Goal: Task Accomplishment & Management: Manage account settings

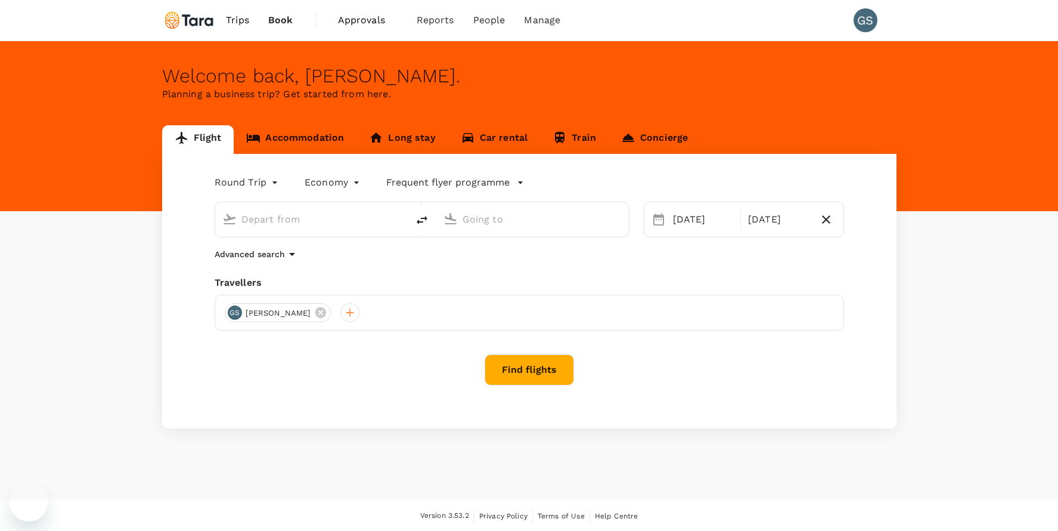
type input "[PERSON_NAME] Intl (MNL)"
type input "[PERSON_NAME] Intl (DVO)"
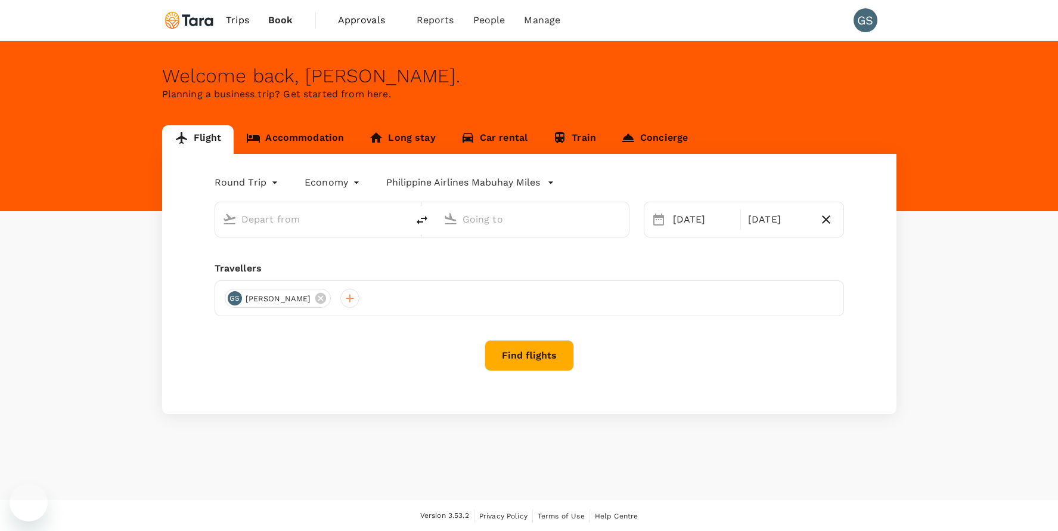
type input "[PERSON_NAME] Intl (MNL)"
type input "[PERSON_NAME] Intl (DVO)"
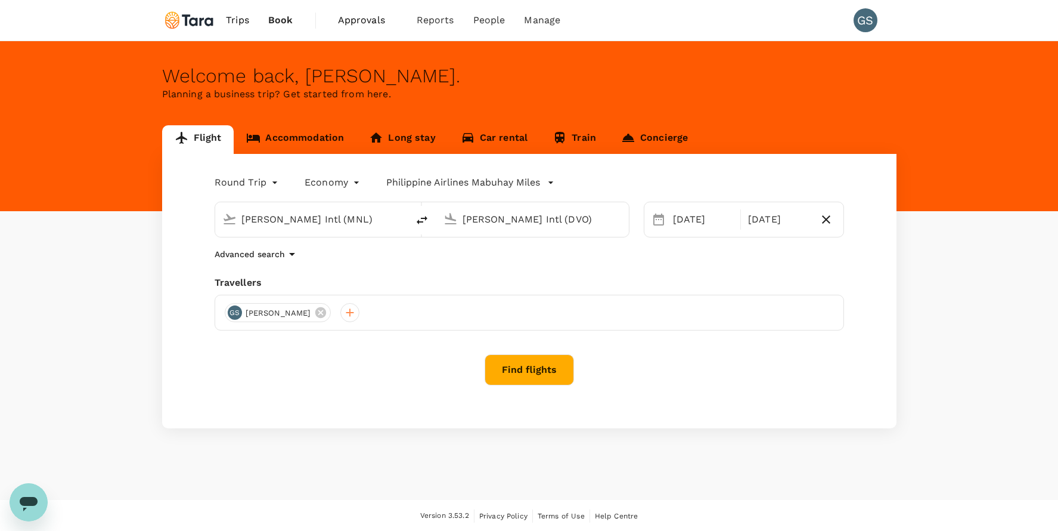
click at [237, 21] on span "Trips" at bounding box center [237, 20] width 23 height 14
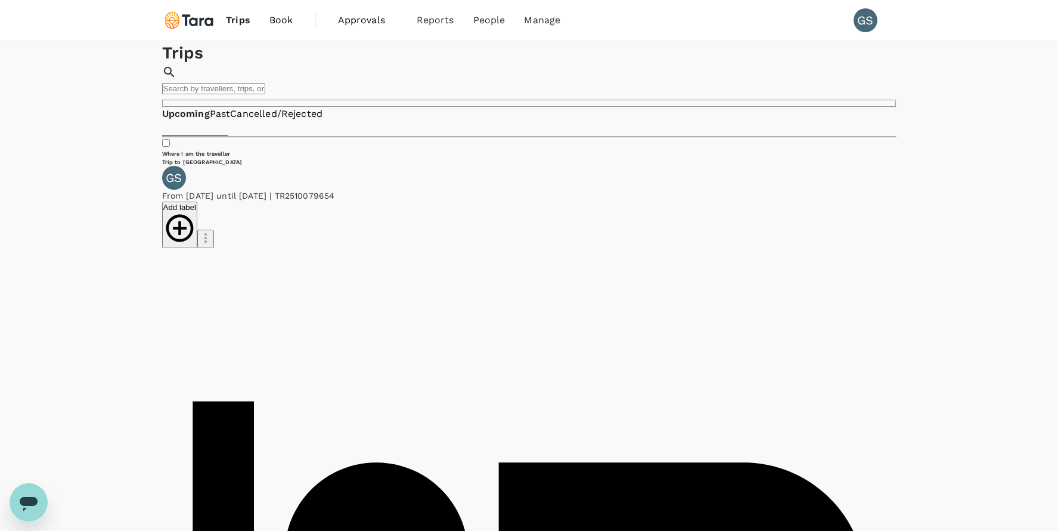
drag, startPoint x: 876, startPoint y: 240, endPoint x: 636, endPoint y: 200, distance: 243.6
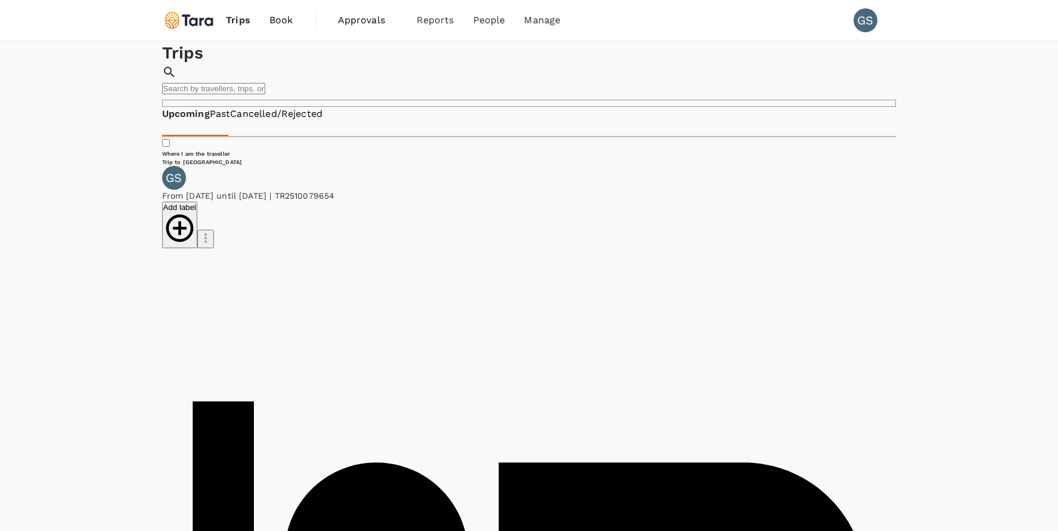
type textarea "A strong earthquake happened in [GEOGRAPHIC_DATA] where this hotel is located. …"
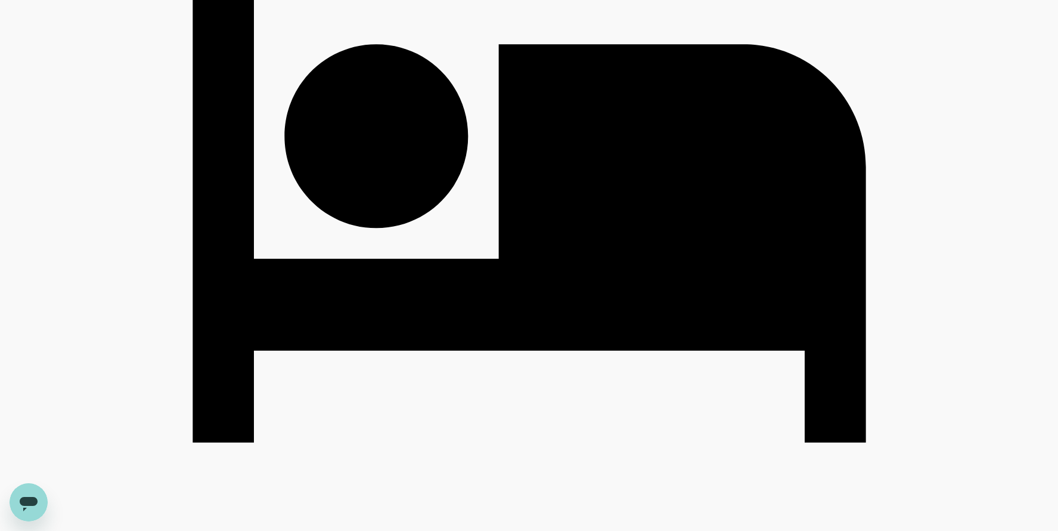
scroll to position [420, 0]
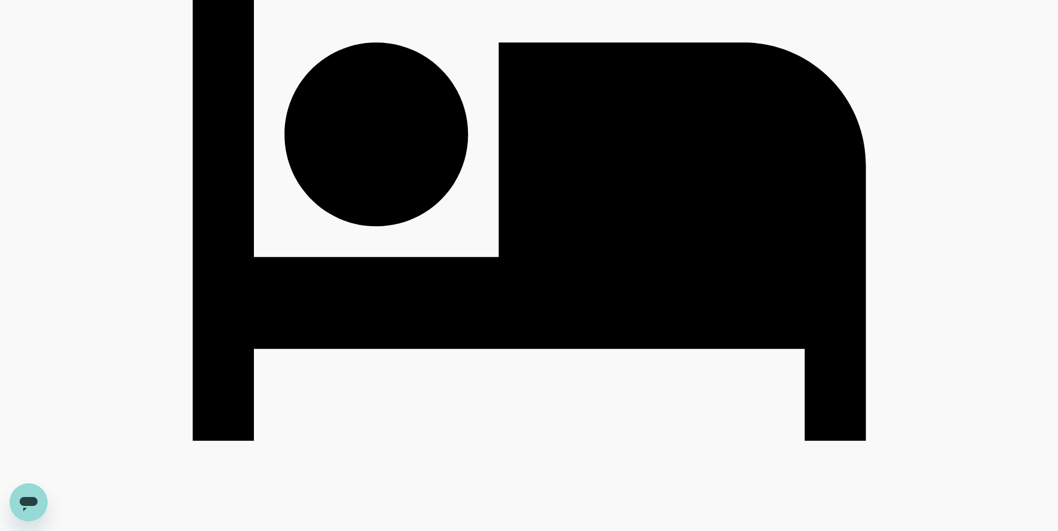
paste textarea "A strong earthquake happened in [GEOGRAPHIC_DATA] where this hotel is located. …"
drag, startPoint x: 954, startPoint y: 216, endPoint x: 994, endPoint y: 217, distance: 40.6
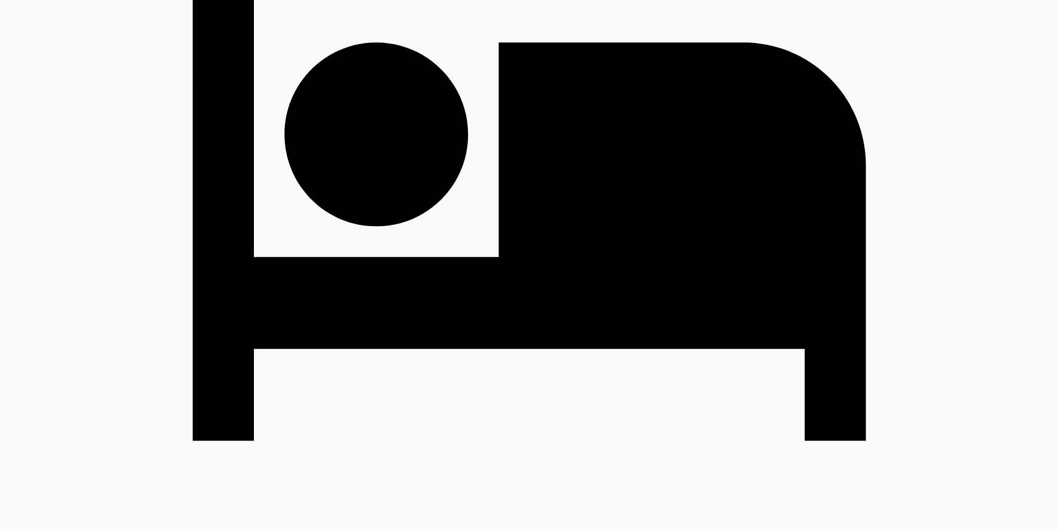
drag, startPoint x: 791, startPoint y: 229, endPoint x: 801, endPoint y: 238, distance: 13.9
type textarea "A strong earthquake happened in [GEOGRAPHIC_DATA] where I'm booked to fly. The …"
